Goal: Task Accomplishment & Management: Manage account settings

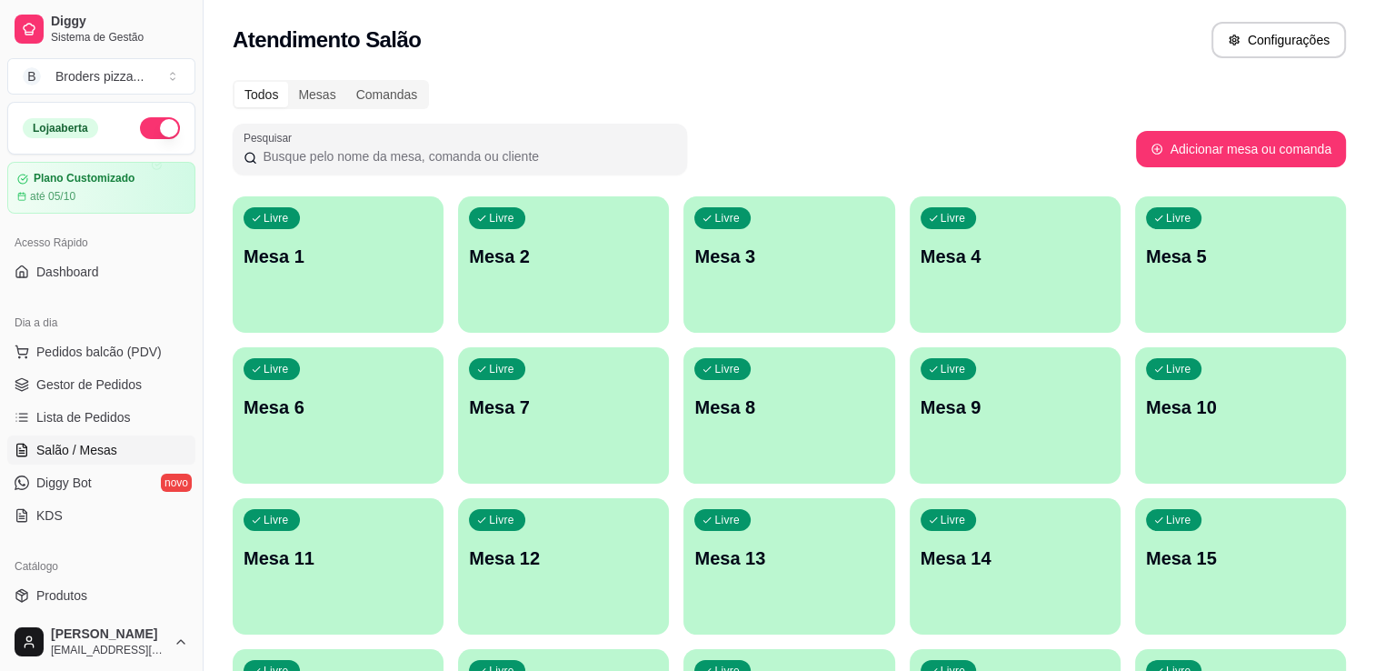
click at [140, 126] on button "button" at bounding box center [160, 128] width 40 height 22
click at [70, 379] on span "Gestor de Pedidos" at bounding box center [88, 384] width 105 height 18
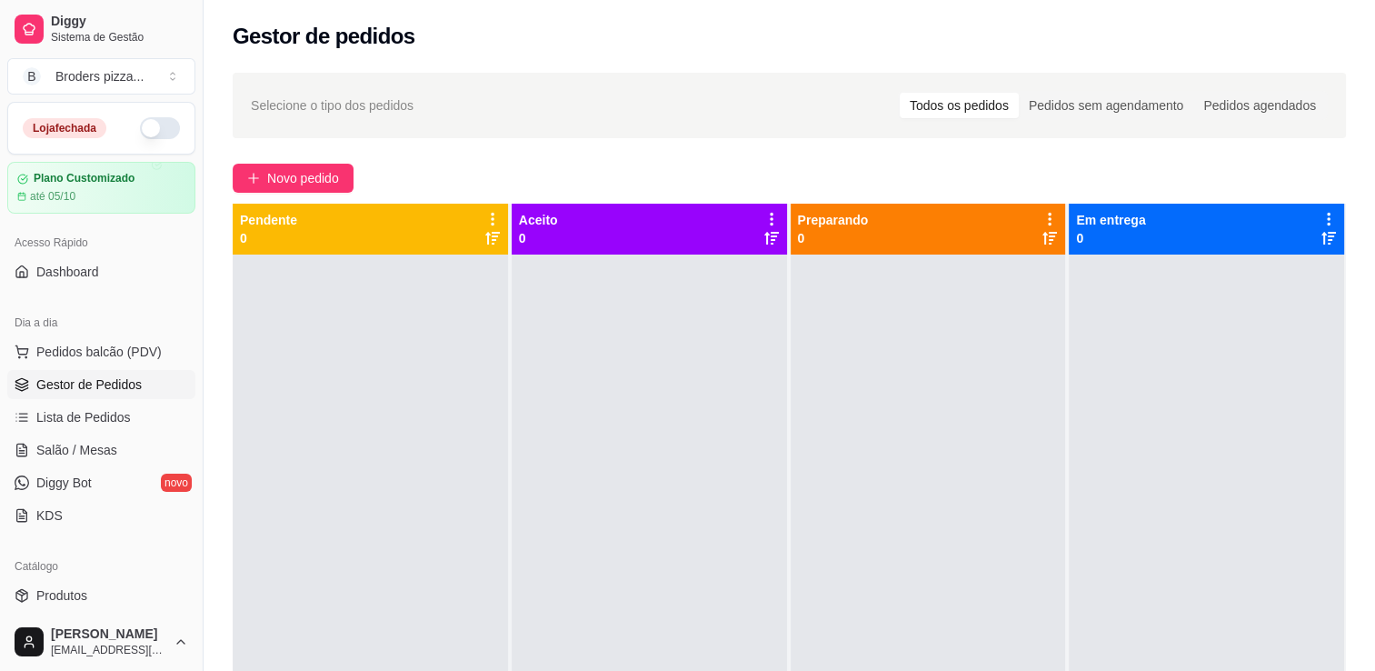
click at [163, 313] on div "Dia a dia" at bounding box center [101, 322] width 188 height 29
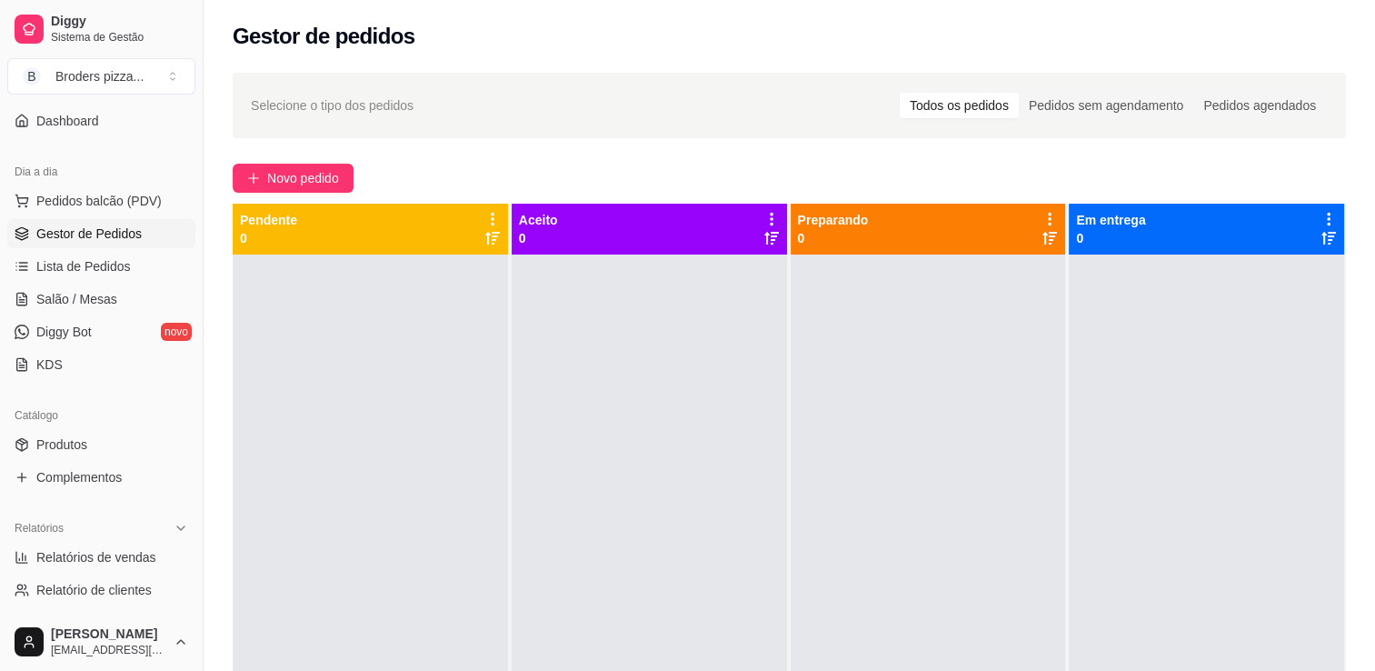
scroll to position [182, 0]
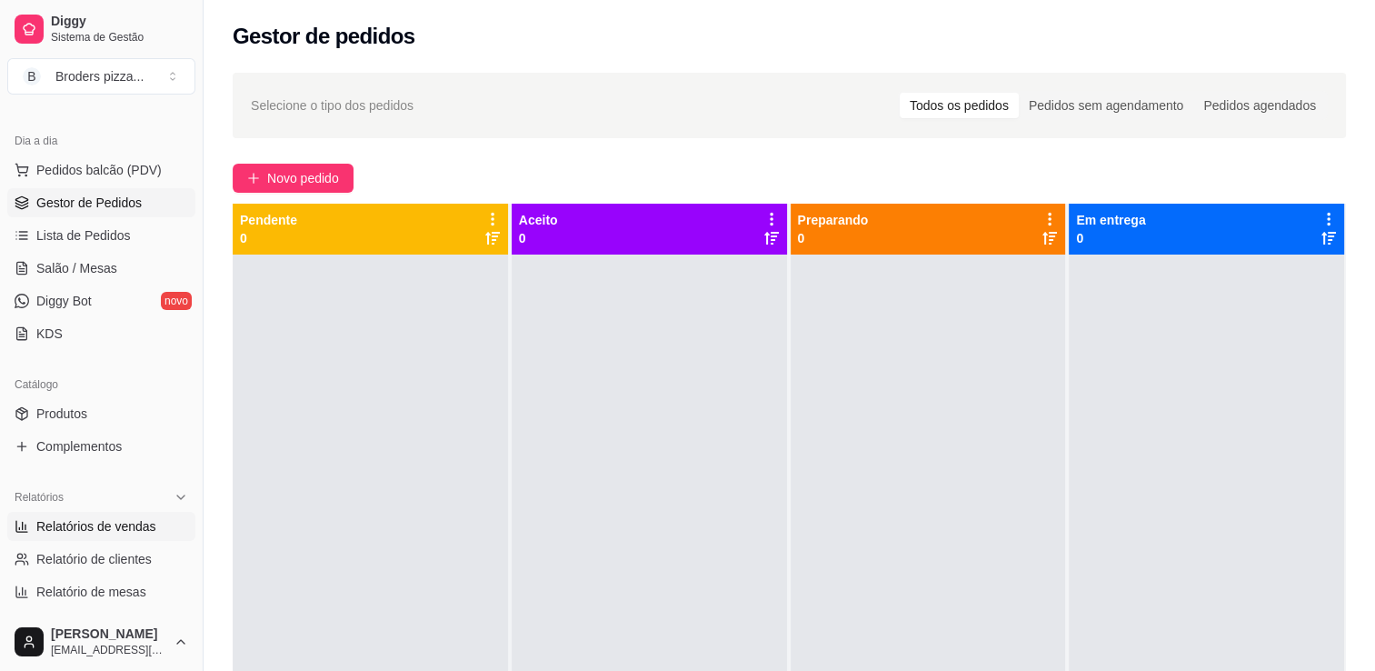
click at [141, 519] on span "Relatórios de vendas" at bounding box center [96, 526] width 120 height 18
select select "ALL"
select select "0"
